Goal: Check status: Check status

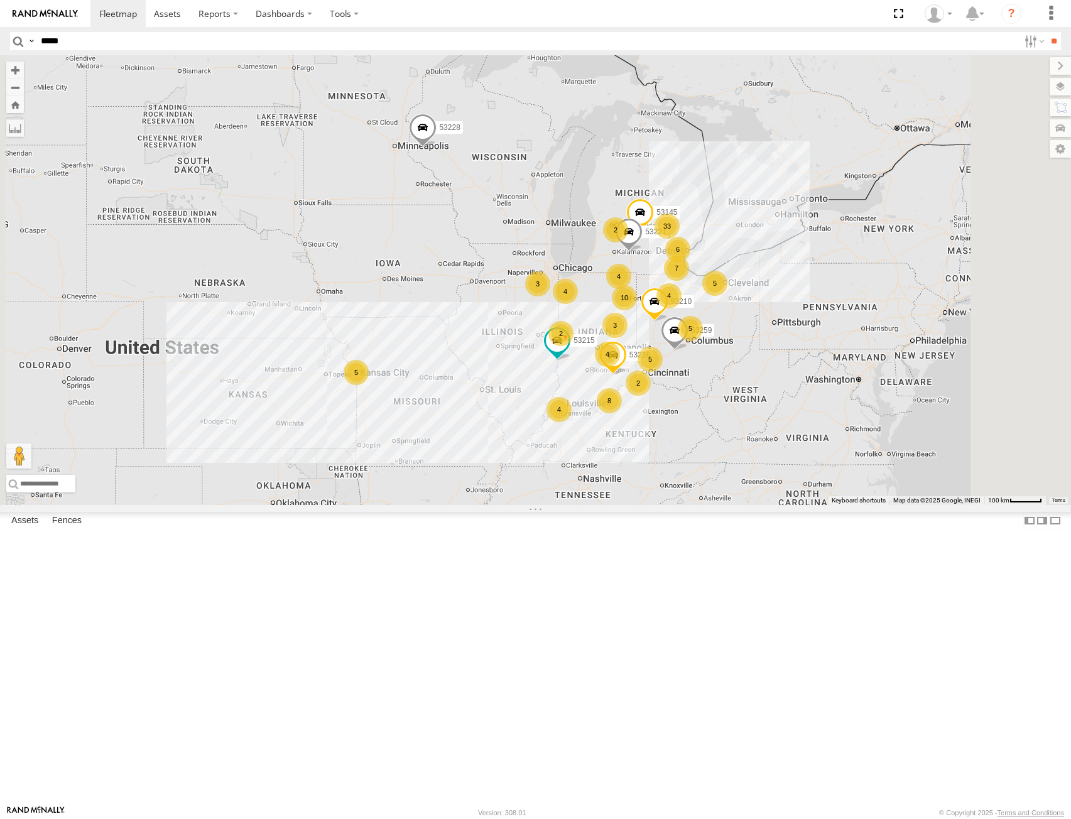
type input "*****"
click at [1046, 32] on input "**" at bounding box center [1053, 41] width 14 height 18
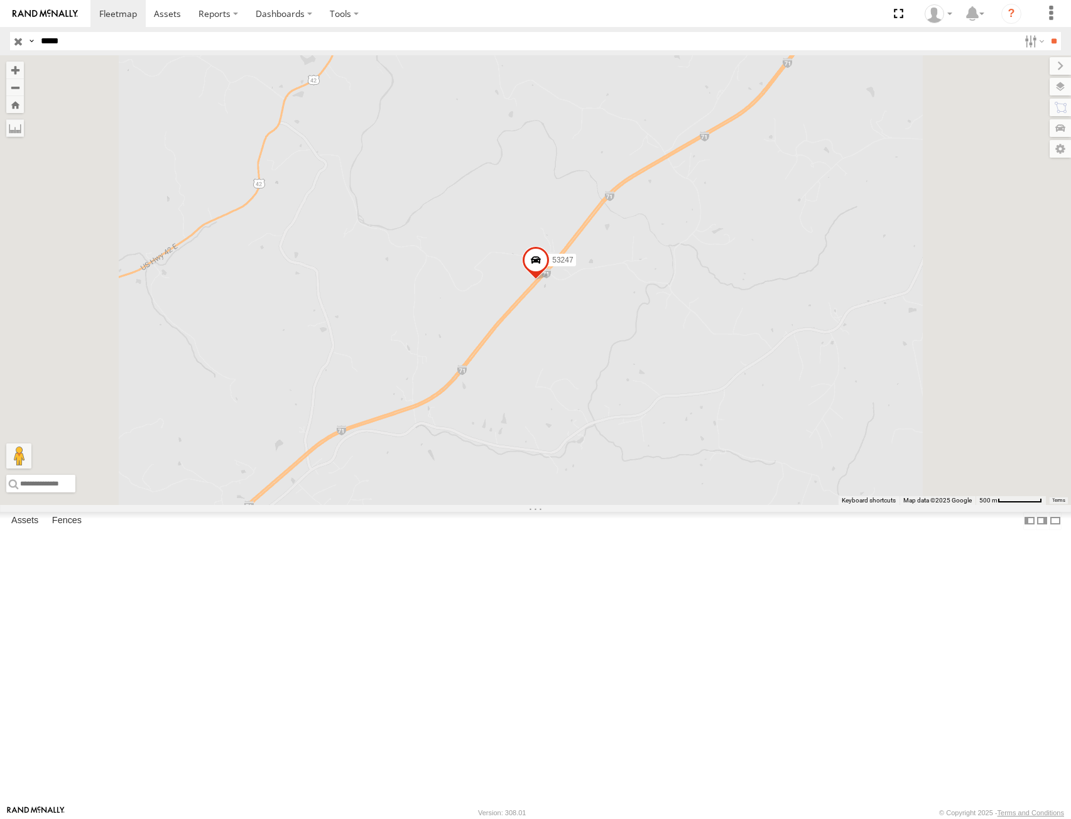
click at [10, 39] on input "button" at bounding box center [18, 41] width 16 height 18
click at [1064, 90] on label at bounding box center [1048, 87] width 46 height 18
click at [0, 0] on span "Basemaps" at bounding box center [0, 0] width 0 height 0
click at [0, 0] on span "Satellite + Roadmap" at bounding box center [0, 0] width 0 height 0
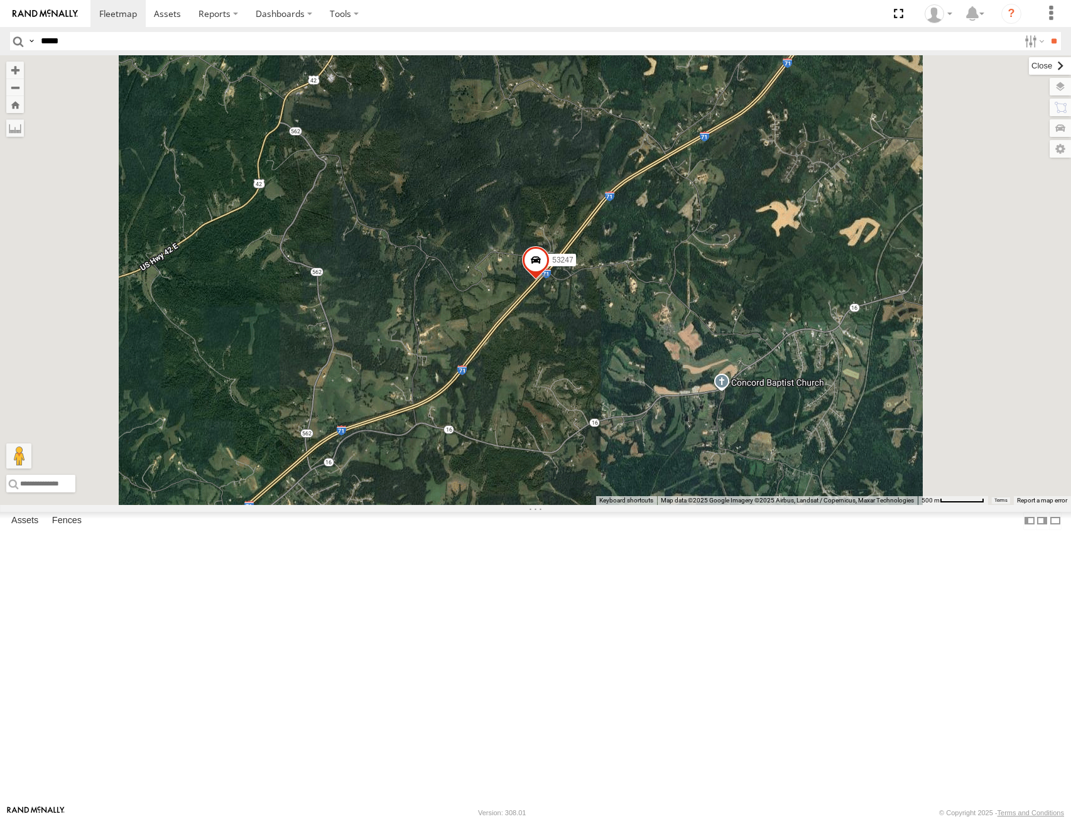
click at [1029, 64] on label at bounding box center [1050, 66] width 42 height 18
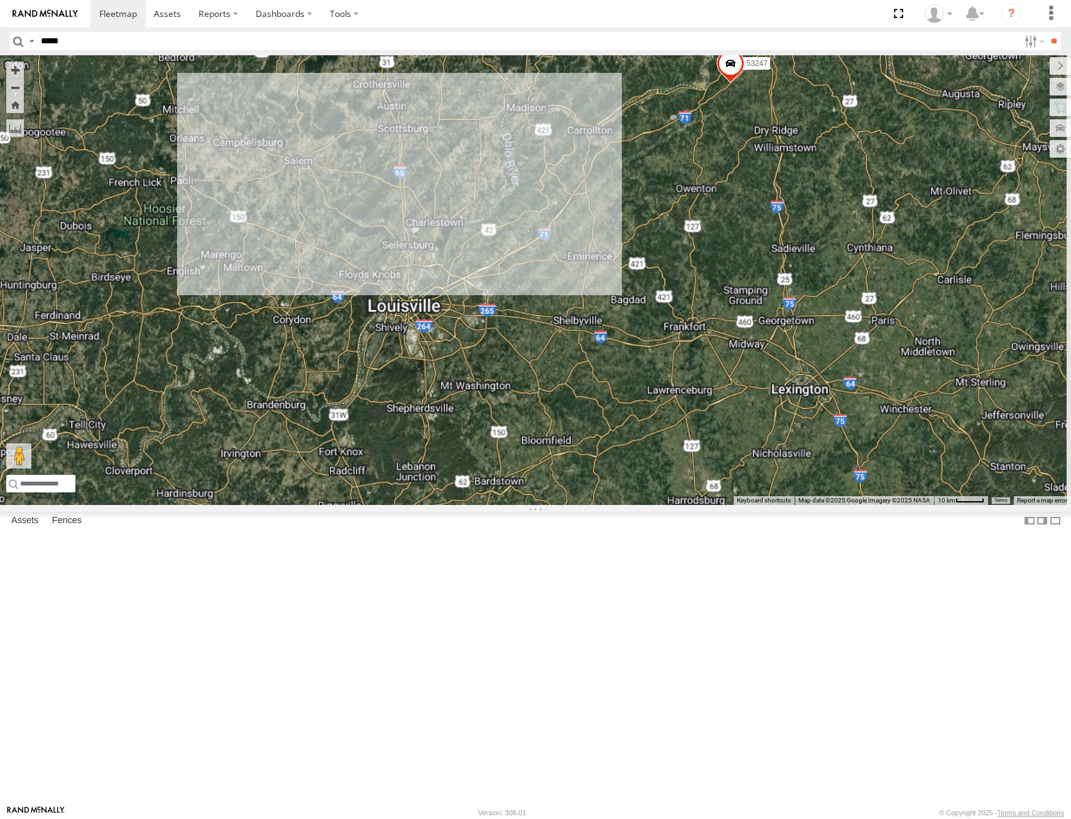
drag, startPoint x: 903, startPoint y: 218, endPoint x: 880, endPoint y: 372, distance: 155.6
click at [769, 70] on label "53247" at bounding box center [752, 63] width 33 height 13
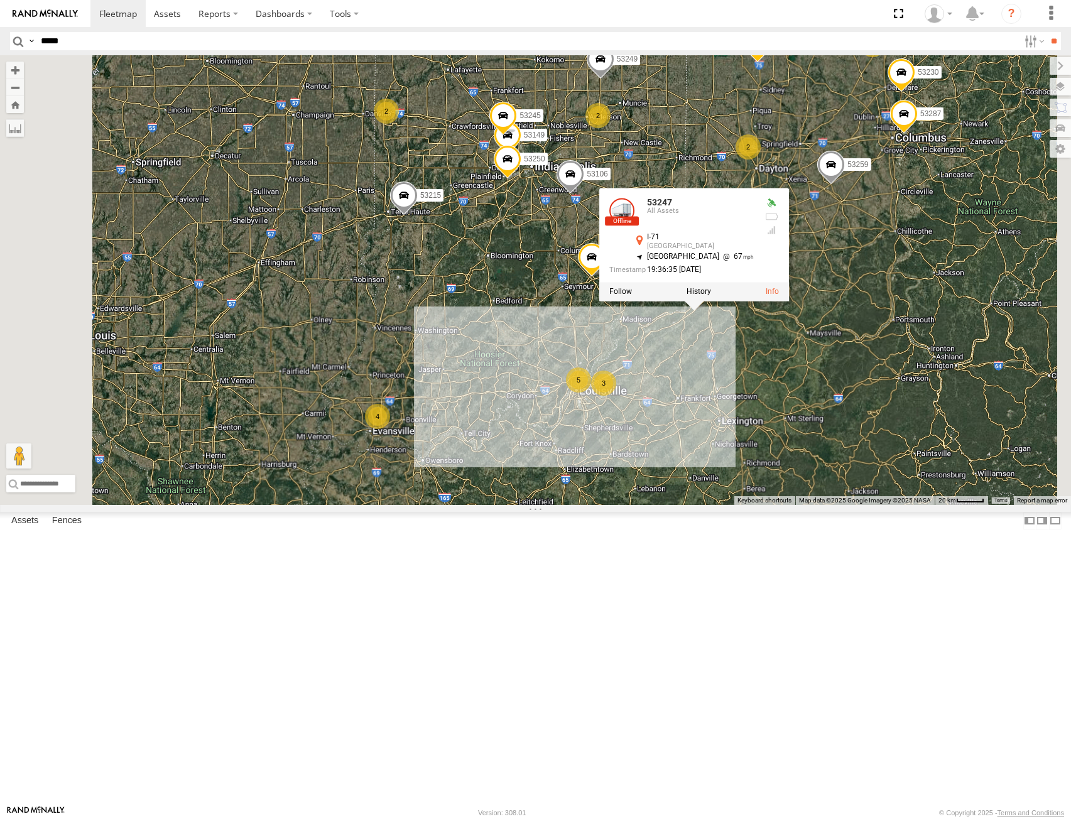
drag, startPoint x: 918, startPoint y: 269, endPoint x: 923, endPoint y: 380, distance: 110.7
click at [922, 379] on div "53247 53247 All Assets I-71 Verona 38.79675 , -84.73547 South West 67 19:36:35 …" at bounding box center [535, 280] width 1071 height 450
